Goal: Check status

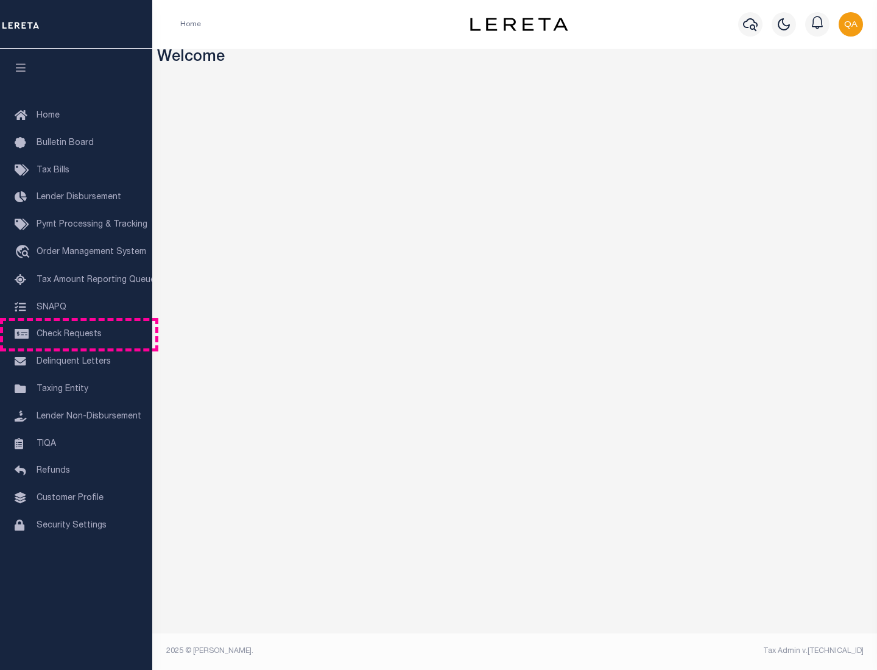
click at [76, 334] on span "Check Requests" at bounding box center [69, 334] width 65 height 9
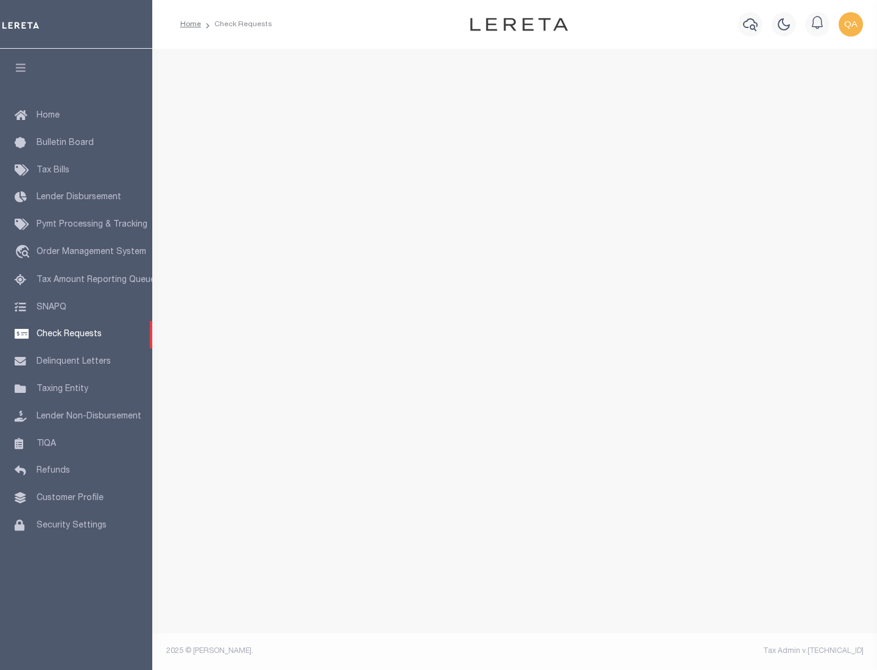
select select "50"
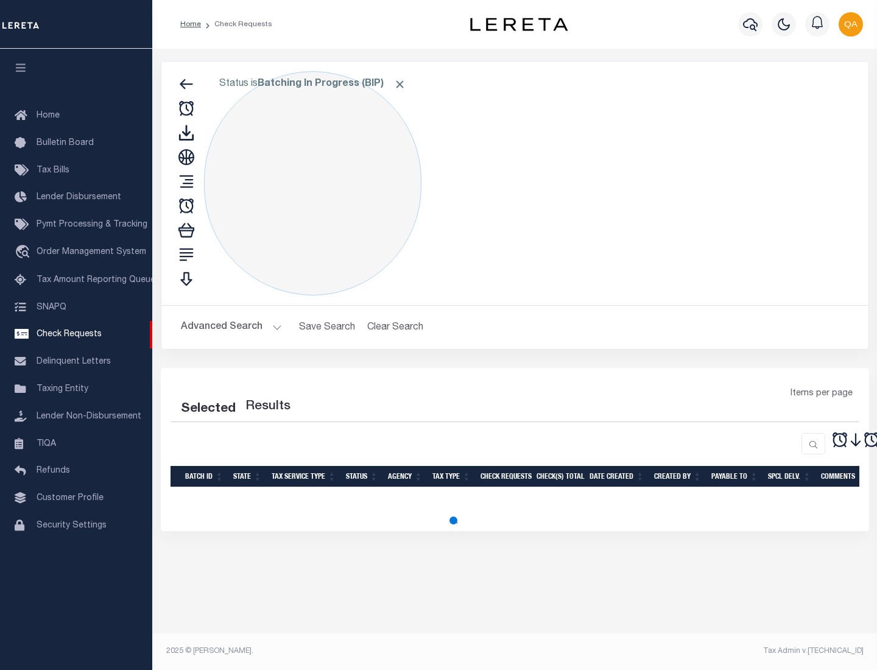
select select "50"
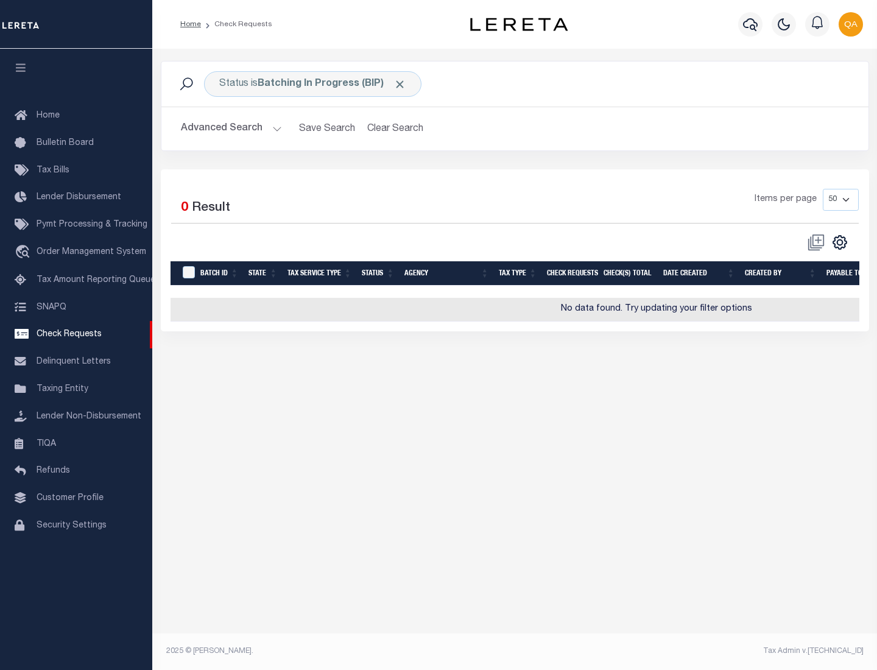
click at [400, 84] on span "Click to Remove" at bounding box center [399, 84] width 13 height 13
